Goal: Task Accomplishment & Management: Use online tool/utility

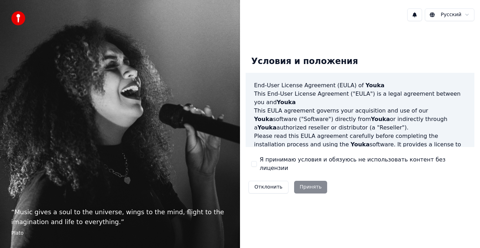
click at [256, 163] on button "Я принимаю условия и обязуюсь не использовать контент без лицензии" at bounding box center [254, 164] width 6 height 6
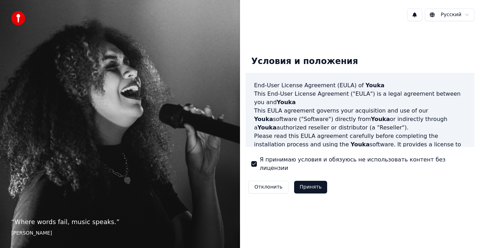
click at [307, 183] on button "Принять" at bounding box center [310, 187] width 33 height 13
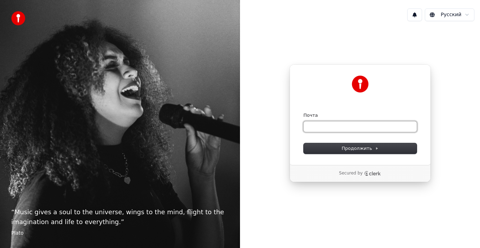
click at [325, 128] on input "Почта" at bounding box center [360, 126] width 113 height 11
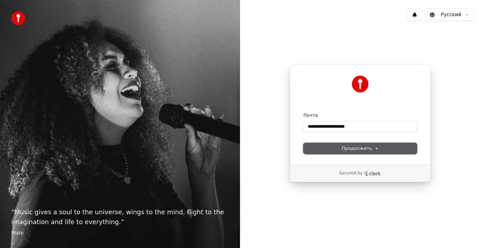
click at [332, 153] on button "Продолжить" at bounding box center [360, 148] width 113 height 11
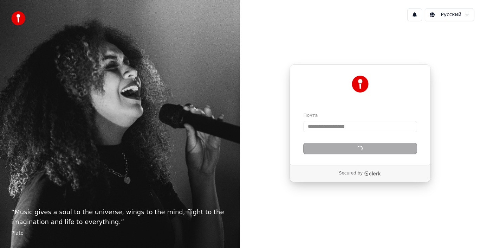
type input "**********"
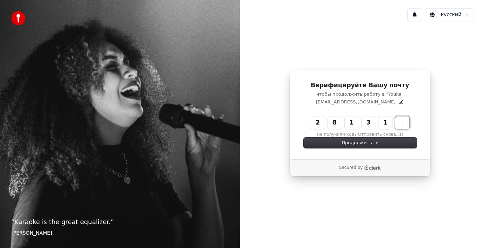
type input "******"
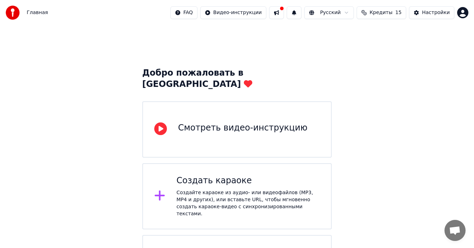
click at [278, 109] on div "Смотреть видео-инструкцию" at bounding box center [237, 129] width 190 height 56
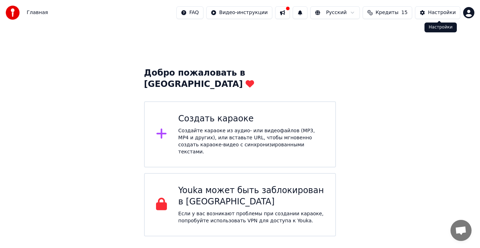
click at [434, 12] on div "Настройки" at bounding box center [442, 12] width 28 height 7
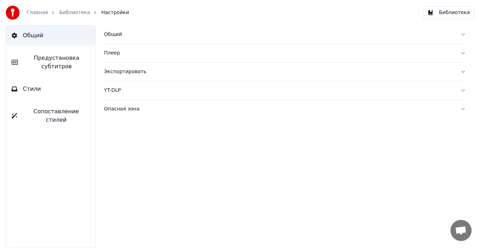
click at [111, 59] on button "Плеер" at bounding box center [285, 53] width 362 height 18
click at [112, 58] on button "Плеер" at bounding box center [285, 53] width 362 height 18
click at [82, 59] on span "Предустановка субтитров" at bounding box center [57, 62] width 66 height 17
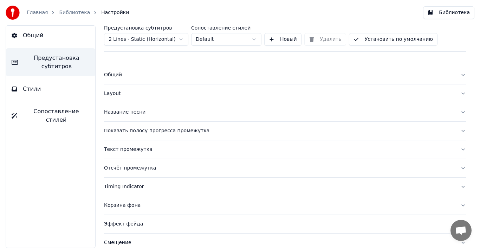
click at [123, 76] on div "Общий" at bounding box center [279, 74] width 351 height 7
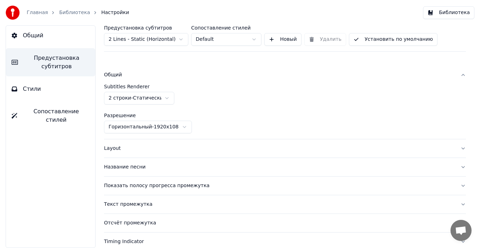
click at [123, 76] on div "Общий" at bounding box center [279, 74] width 351 height 7
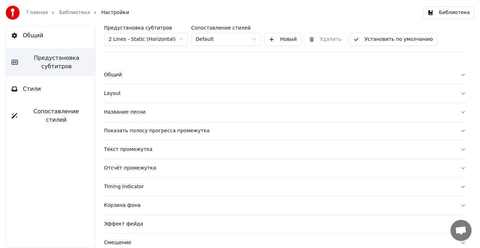
click at [56, 114] on span "Сопоставление стилей" at bounding box center [56, 115] width 67 height 17
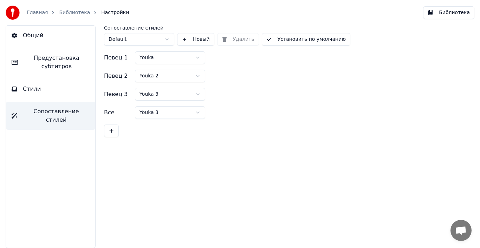
click at [57, 97] on button "Стили" at bounding box center [50, 89] width 89 height 20
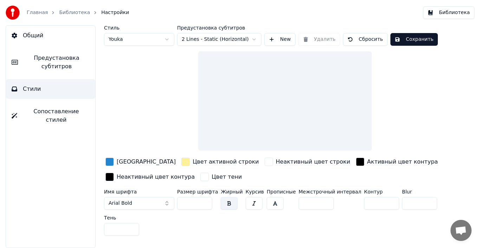
click at [41, 13] on link "Главная" at bounding box center [37, 12] width 21 height 7
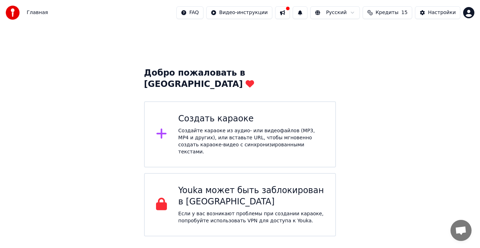
click at [35, 11] on span "Главная" at bounding box center [37, 12] width 21 height 7
click at [433, 16] on div "Настройки" at bounding box center [442, 12] width 28 height 7
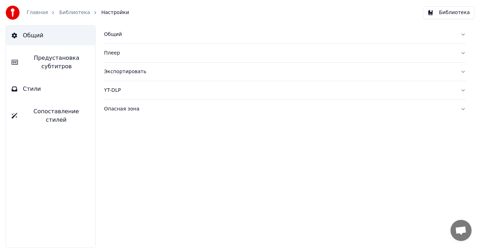
click at [71, 16] on link "Библиотека" at bounding box center [74, 12] width 31 height 7
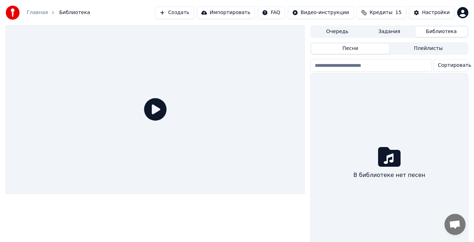
click at [388, 159] on icon at bounding box center [389, 156] width 22 height 22
click at [237, 14] on button "Импортировать" at bounding box center [226, 12] width 58 height 13
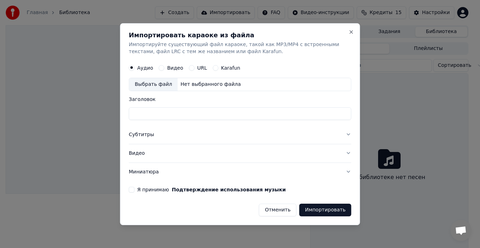
click at [151, 84] on div "Выбрать файл" at bounding box center [153, 84] width 48 height 13
click at [162, 70] on div "Видео" at bounding box center [171, 68] width 25 height 6
click at [160, 69] on button "Видео" at bounding box center [162, 68] width 6 height 6
click at [160, 80] on div "Выбрать файл" at bounding box center [153, 84] width 48 height 13
click at [192, 66] on div "URL" at bounding box center [198, 68] width 18 height 6
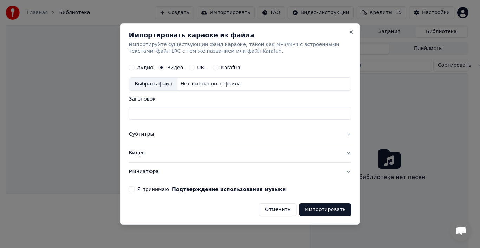
click at [189, 67] on button "URL" at bounding box center [192, 68] width 6 height 6
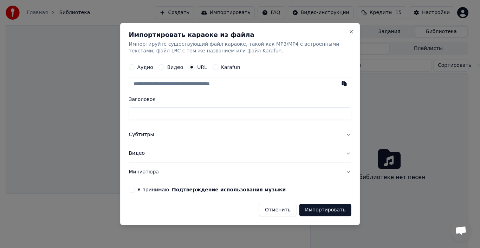
click at [213, 69] on button "Karafun" at bounding box center [216, 68] width 6 height 6
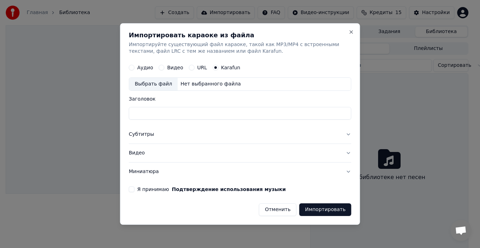
click at [145, 80] on div "Выбрать файл" at bounding box center [153, 84] width 48 height 13
click at [289, 208] on button "Отменить" at bounding box center [278, 209] width 38 height 13
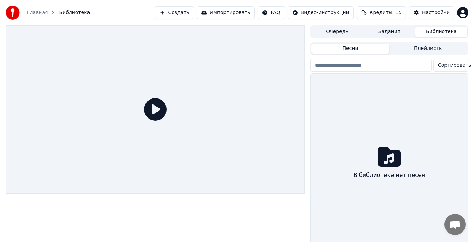
click at [404, 46] on button "Плейлисты" at bounding box center [428, 49] width 78 height 10
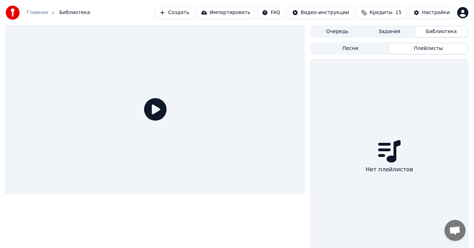
click at [190, 12] on button "Создать" at bounding box center [174, 12] width 39 height 13
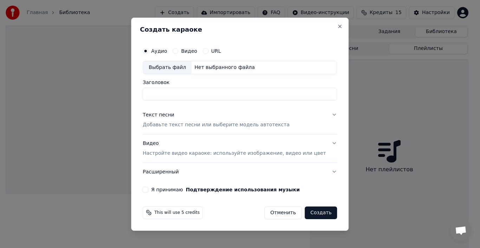
click at [188, 51] on div "Видео" at bounding box center [185, 51] width 25 height 6
click at [178, 51] on button "Видео" at bounding box center [176, 51] width 6 height 6
click at [177, 66] on div "Выбрать файл" at bounding box center [167, 67] width 48 height 13
click at [325, 25] on div "Создать караоке Аудио Видео URL Выбрать файл Нет выбранного файла Заголовок Тек…" at bounding box center [240, 124] width 218 height 213
click at [337, 26] on button "Close" at bounding box center [340, 27] width 6 height 6
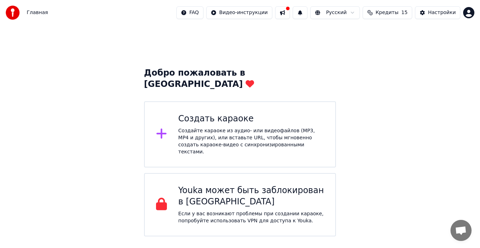
click at [273, 127] on div "Создайте караоке из аудио- или видеофайлов (MP3, MP4 и других), или вставьте UR…" at bounding box center [251, 141] width 146 height 28
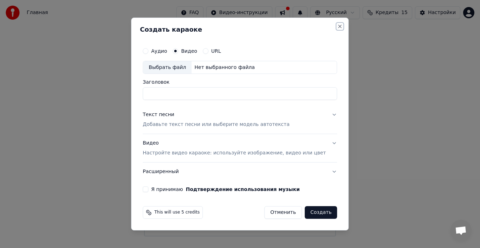
click at [337, 25] on button "Close" at bounding box center [340, 27] width 6 height 6
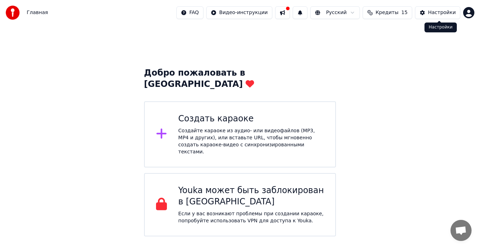
click at [437, 13] on div "Настройки" at bounding box center [442, 12] width 28 height 7
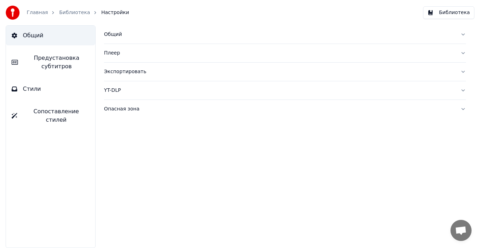
click at [64, 12] on link "Библиотека" at bounding box center [74, 12] width 31 height 7
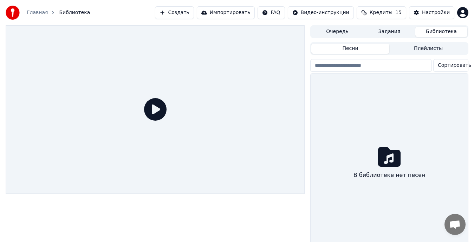
click at [253, 13] on button "Импортировать" at bounding box center [226, 12] width 58 height 13
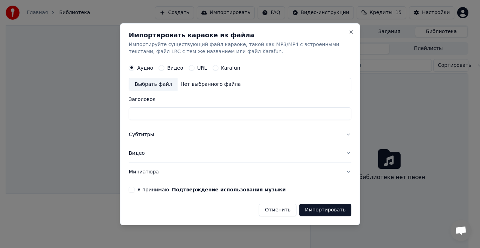
click at [155, 160] on button "Видео" at bounding box center [240, 153] width 222 height 18
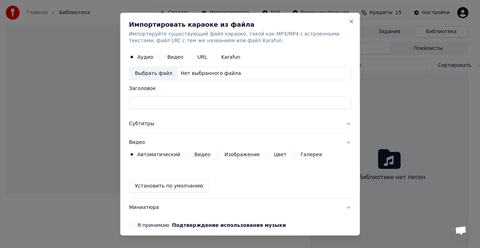
click at [164, 56] on div "Видео" at bounding box center [171, 57] width 25 height 6
click at [161, 56] on button "Видео" at bounding box center [162, 57] width 6 height 6
click at [153, 75] on div "Выбрать файл" at bounding box center [153, 73] width 48 height 13
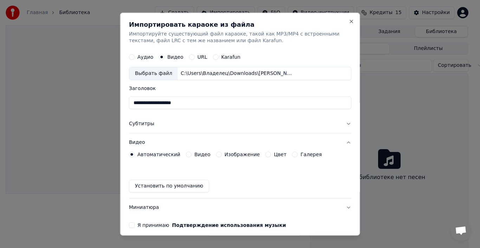
type input "**********"
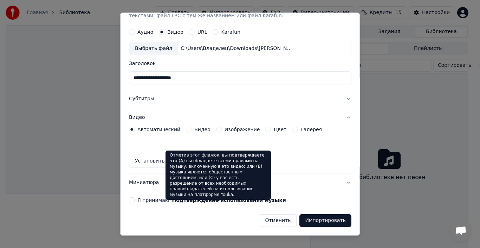
click at [172, 202] on button "Подтверждение использования музыки" at bounding box center [229, 200] width 114 height 5
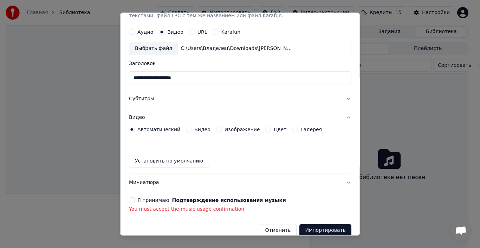
click at [172, 202] on button "Подтверждение использования музыки" at bounding box center [229, 200] width 114 height 5
click at [132, 199] on button "Я принимаю Подтверждение использования музыки" at bounding box center [132, 200] width 6 height 6
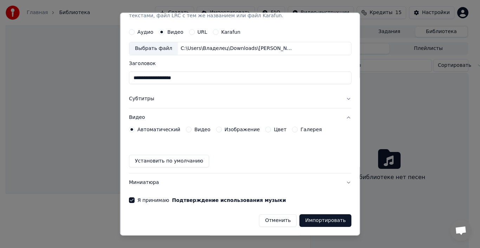
click at [304, 222] on button "Импортировать" at bounding box center [325, 220] width 52 height 13
click at [326, 222] on button "Импортировать" at bounding box center [325, 220] width 52 height 13
click at [130, 201] on button "Я принимаю Подтверждение использования музыки" at bounding box center [132, 200] width 6 height 6
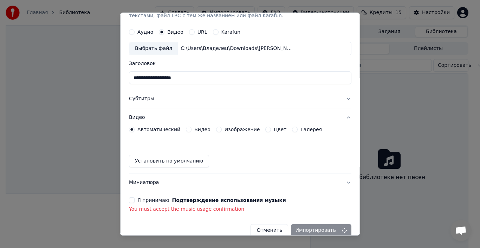
click at [311, 228] on div "Отменить Импортировать" at bounding box center [240, 227] width 222 height 18
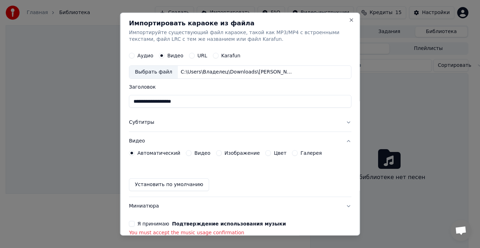
scroll to position [0, 0]
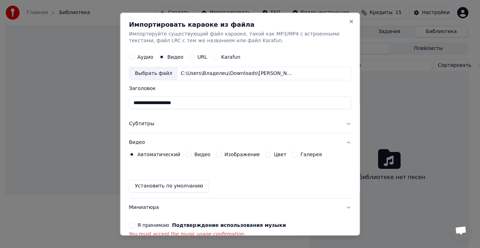
drag, startPoint x: 352, startPoint y: 111, endPoint x: 357, endPoint y: 127, distance: 17.3
click at [357, 127] on div "**********" at bounding box center [240, 123] width 240 height 223
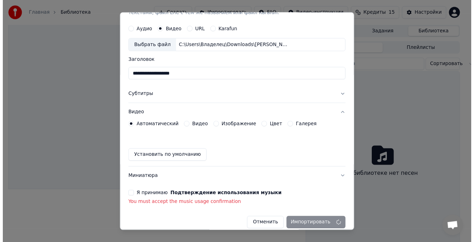
scroll to position [35, 0]
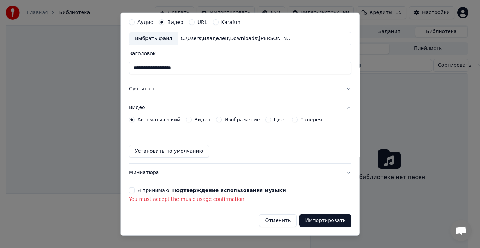
click at [284, 221] on button "Отменить" at bounding box center [278, 220] width 38 height 13
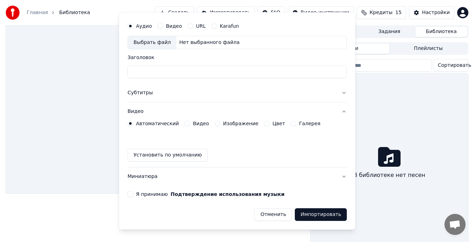
scroll to position [25, 0]
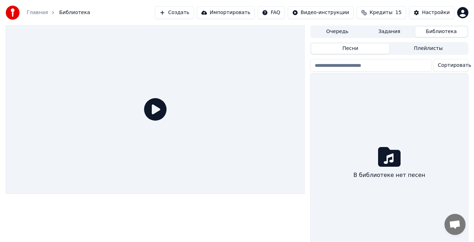
click at [284, 221] on div at bounding box center [155, 139] width 299 height 229
